Goal: Find specific page/section: Find specific page/section

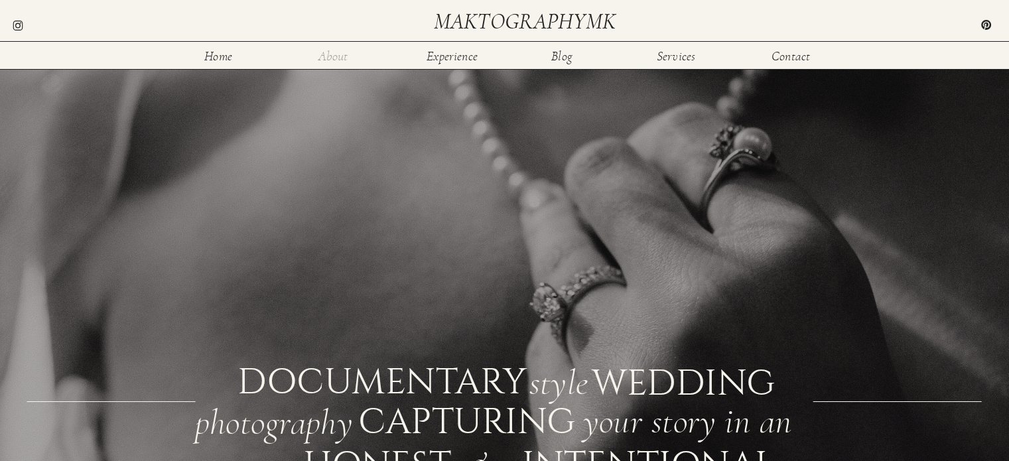
click at [338, 58] on nav "About" at bounding box center [333, 55] width 43 height 11
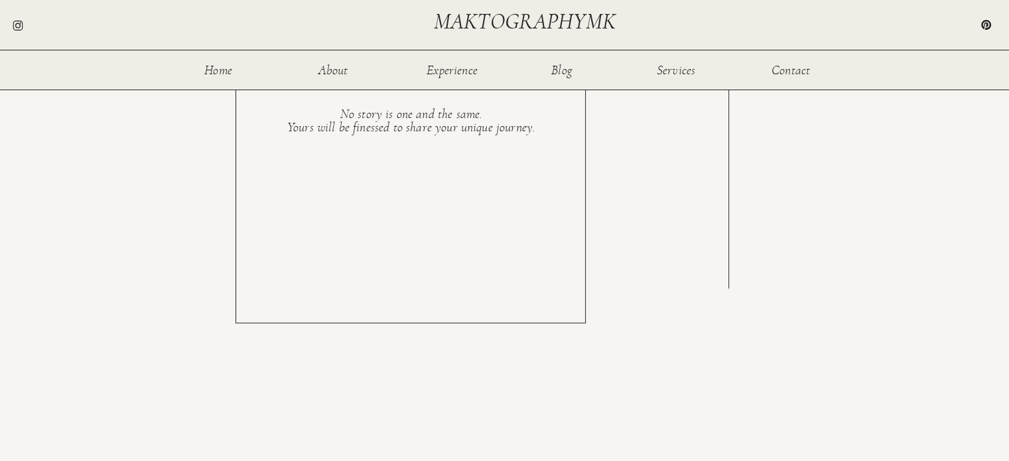
scroll to position [2300, 0]
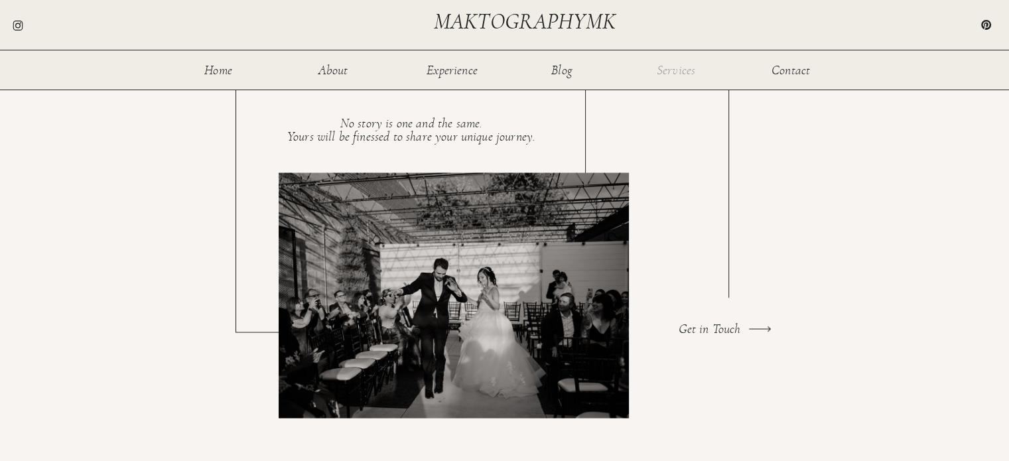
click at [688, 75] on nav "Services" at bounding box center [676, 69] width 43 height 11
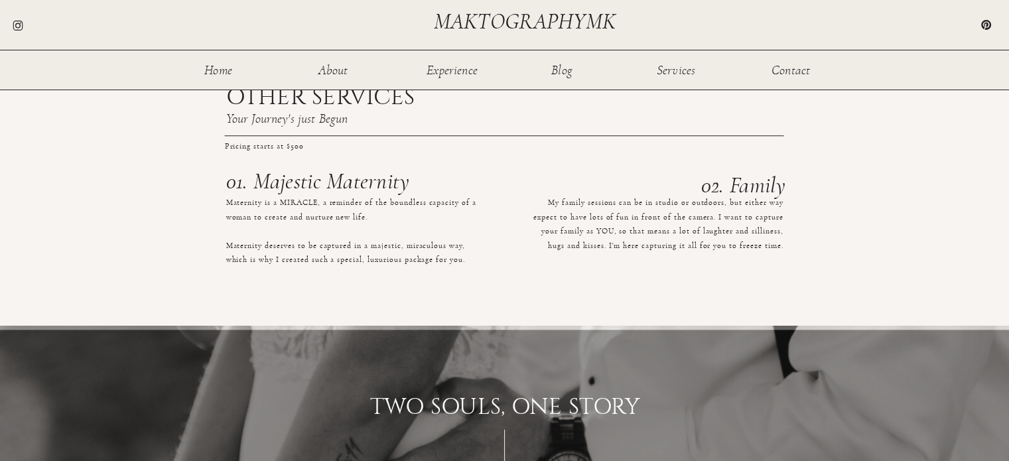
scroll to position [1459, 0]
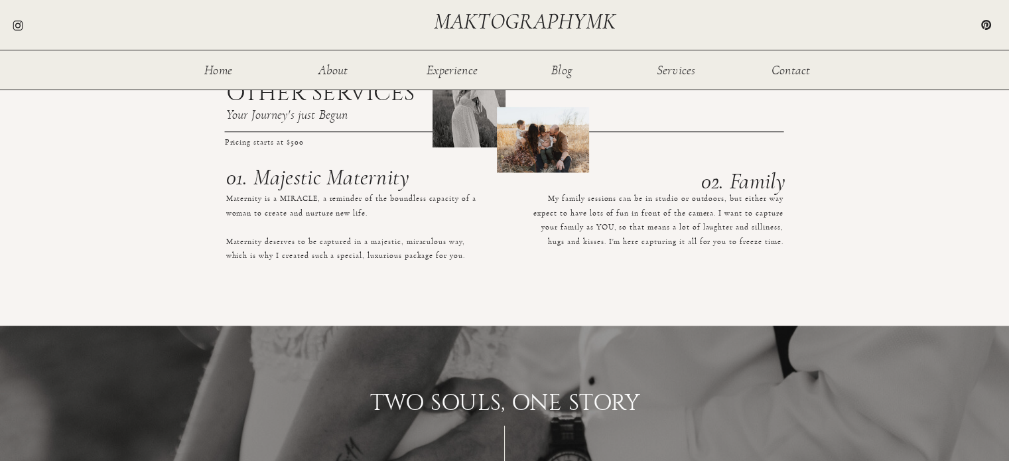
click at [726, 180] on h3 "02. Family" at bounding box center [666, 180] width 242 height 18
click at [277, 143] on p "Pricing starts at $500" at bounding box center [278, 140] width 107 height 11
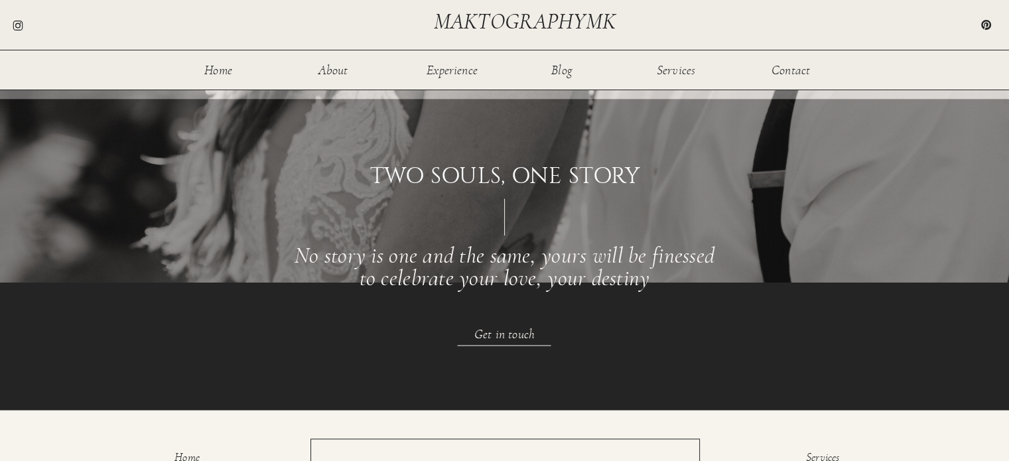
scroll to position [1813, 0]
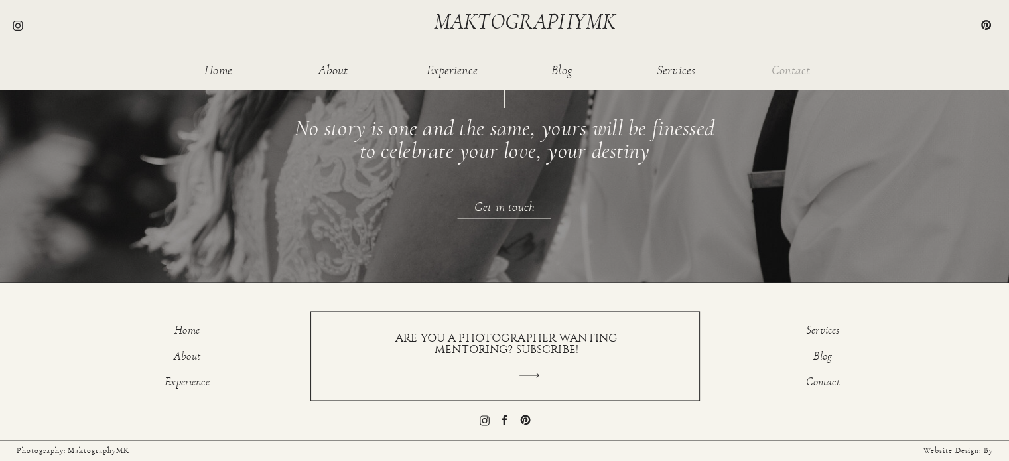
click at [786, 75] on nav "Contact" at bounding box center [791, 69] width 43 height 11
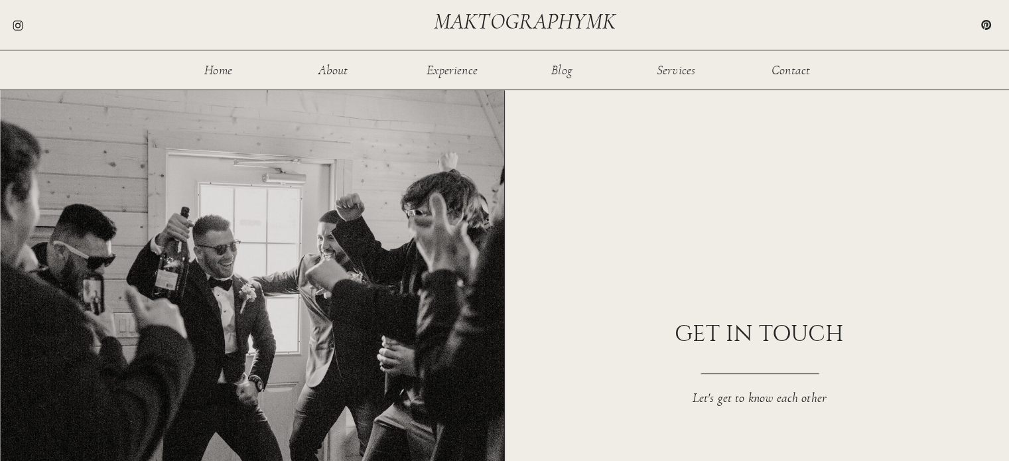
scroll to position [354, 0]
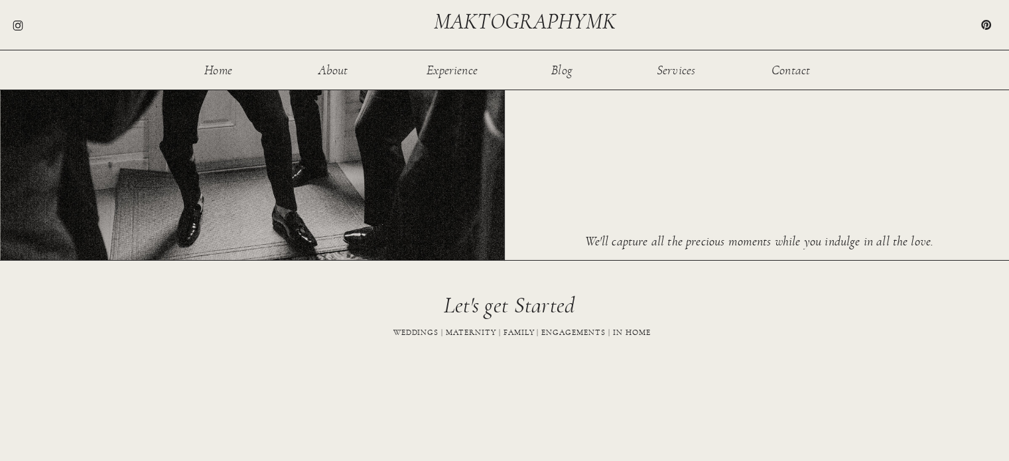
click at [522, 332] on h3 "WEDDINGS | MATERNITY | FAMILY | ENGAGEMENTS | IN HOME" at bounding box center [522, 335] width 350 height 18
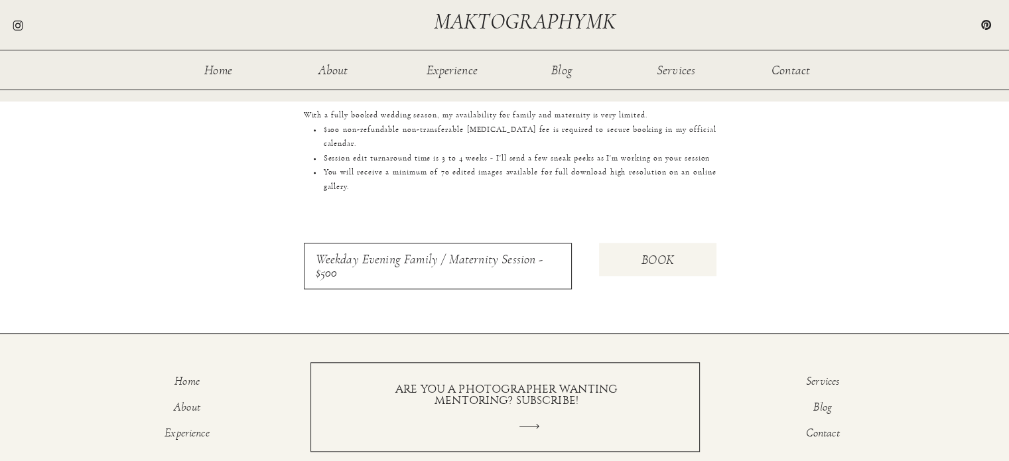
scroll to position [708, 0]
